Goal: Information Seeking & Learning: Learn about a topic

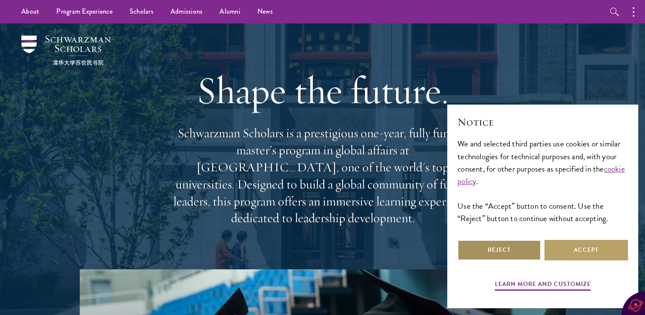
click at [511, 246] on button "Reject" at bounding box center [500, 250] width 84 height 20
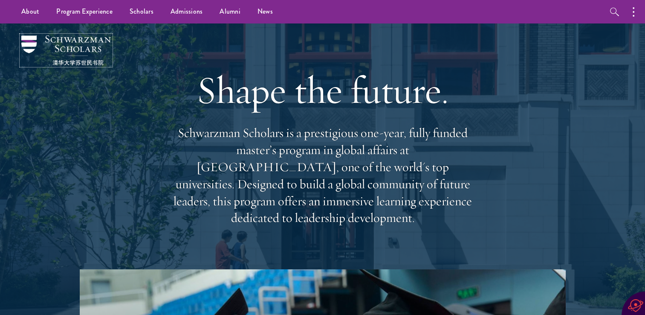
click at [81, 49] on img at bounding box center [66, 50] width 90 height 30
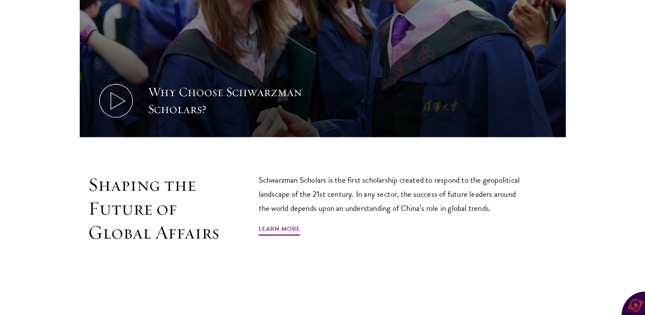
scroll to position [427, 0]
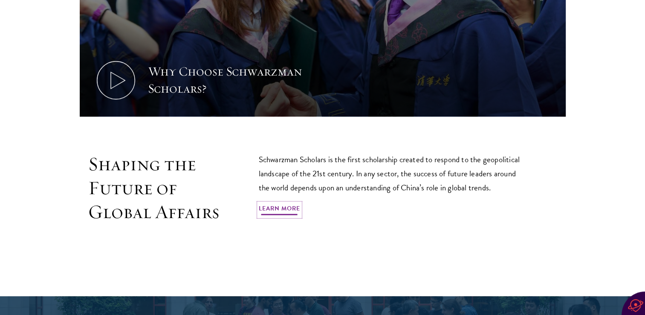
click at [293, 203] on link "Learn More" at bounding box center [279, 209] width 41 height 13
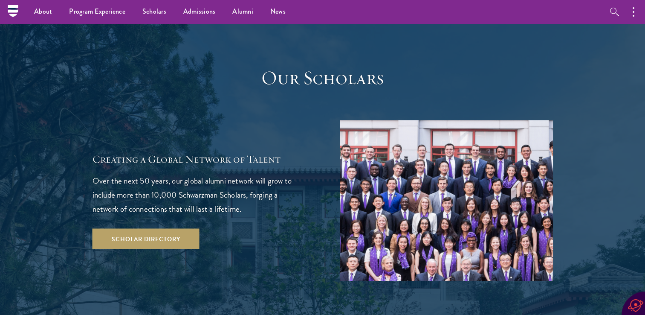
scroll to position [1109, 0]
